Goal: Find contact information: Find contact information

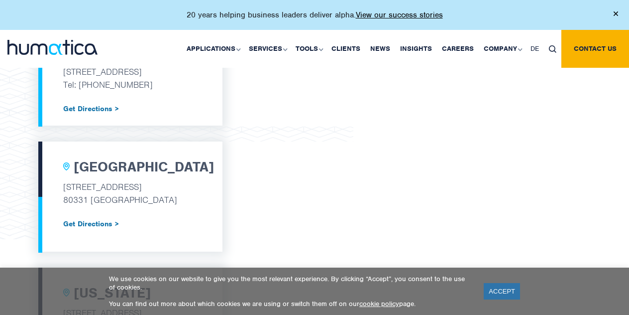
scroll to position [436, 0]
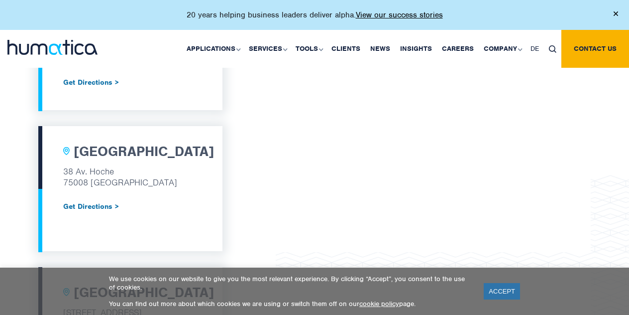
scroll to position [704, 0]
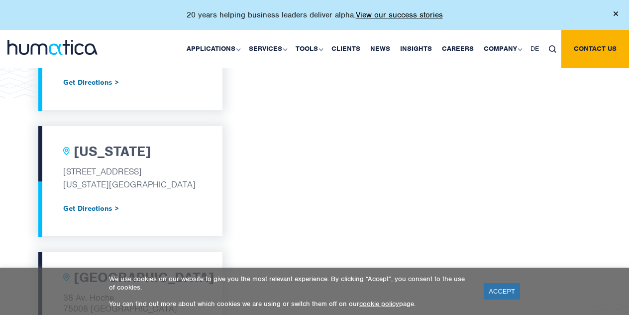
scroll to position [578, 0]
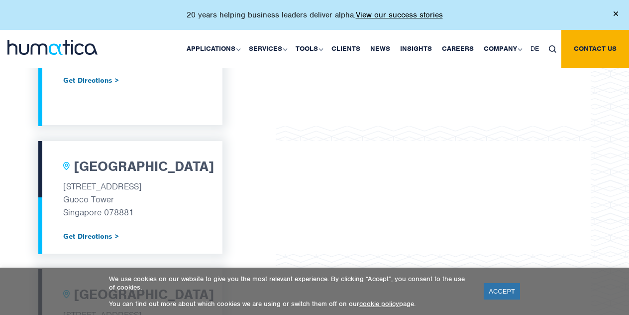
scroll to position [830, 0]
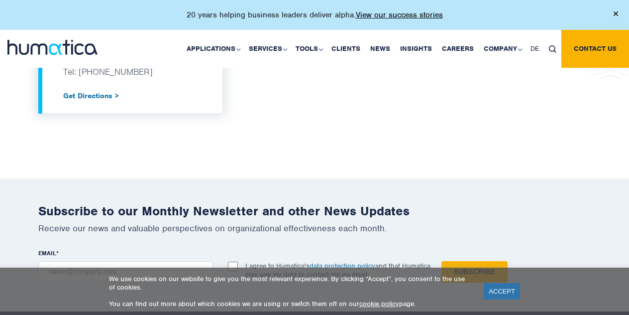
scroll to position [1098, 0]
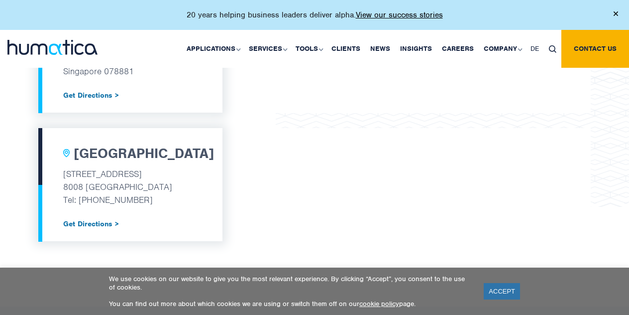
scroll to position [970, 0]
